Goal: Information Seeking & Learning: Learn about a topic

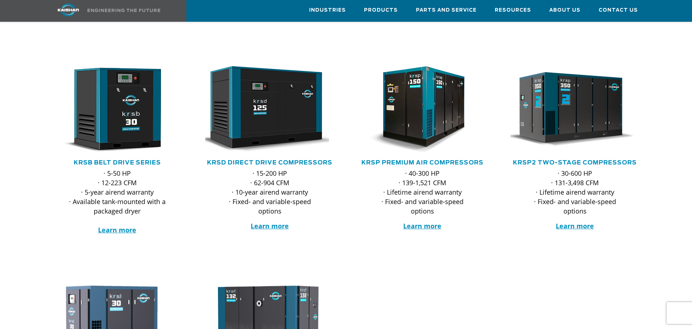
scroll to position [145, 0]
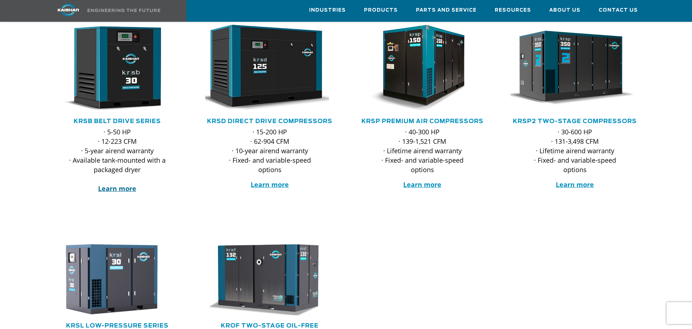
click at [114, 184] on strong "Learn more" at bounding box center [117, 188] width 38 height 9
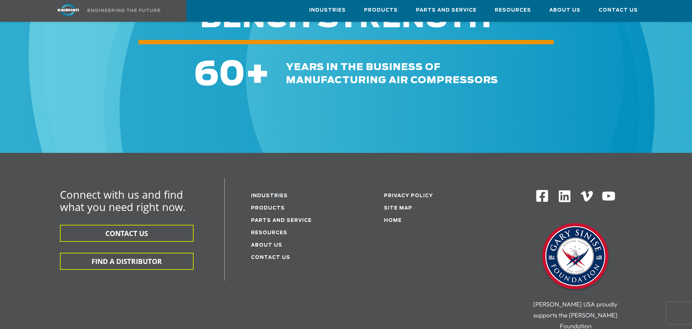
scroll to position [2179, 0]
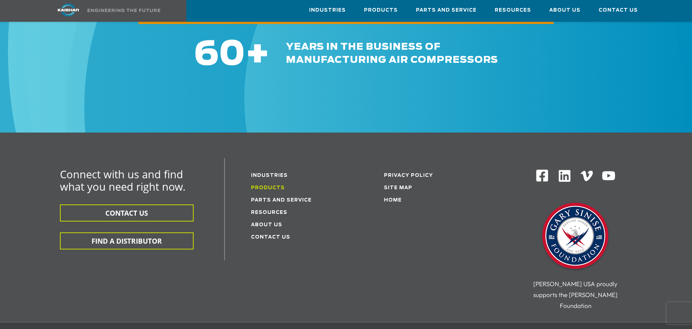
click at [261, 186] on link "Products" at bounding box center [268, 188] width 34 height 5
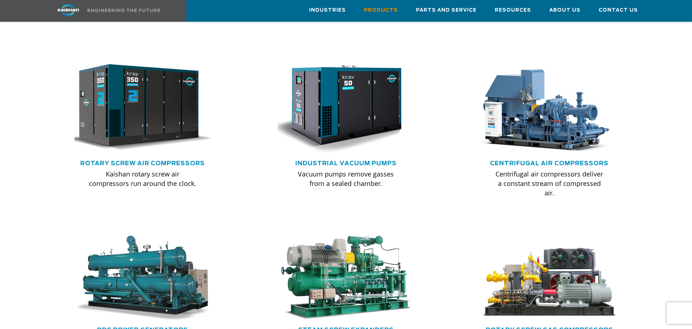
scroll to position [436, 0]
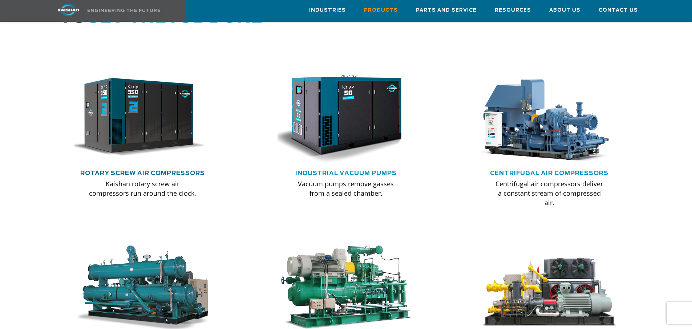
click at [144, 170] on link "Rotary Screw Air Compressors" at bounding box center [142, 173] width 125 height 6
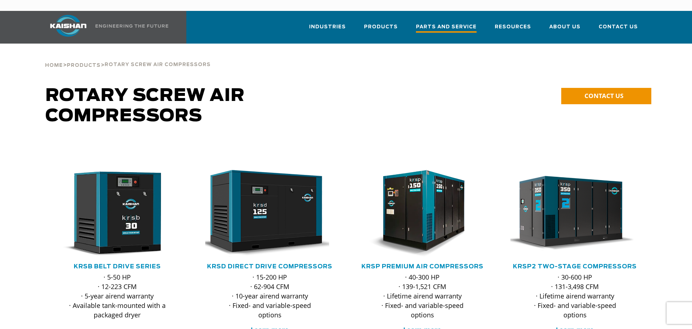
click at [450, 23] on span "Parts and Service" at bounding box center [446, 28] width 61 height 10
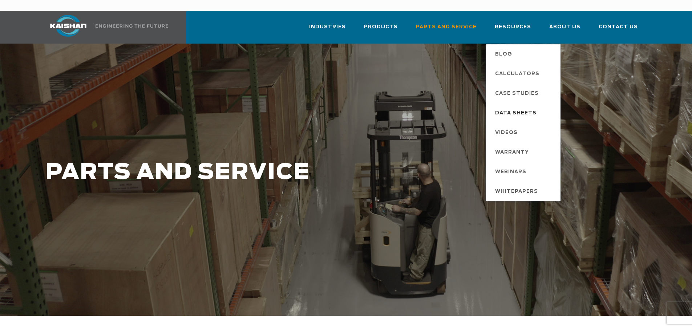
click at [517, 107] on span "Data Sheets" at bounding box center [515, 113] width 41 height 12
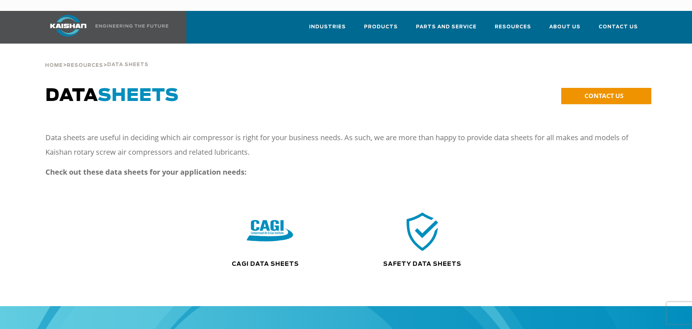
click at [267, 224] on img at bounding box center [270, 231] width 46 height 47
